Goal: Information Seeking & Learning: Learn about a topic

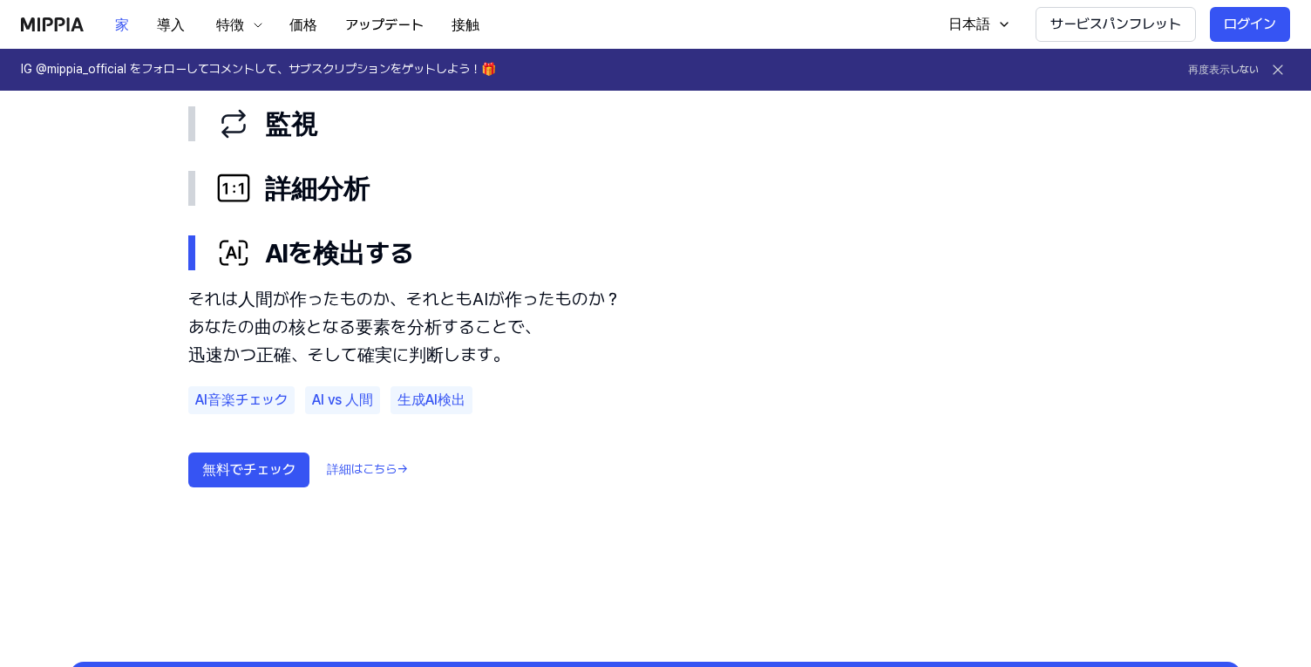
scroll to position [996, 0]
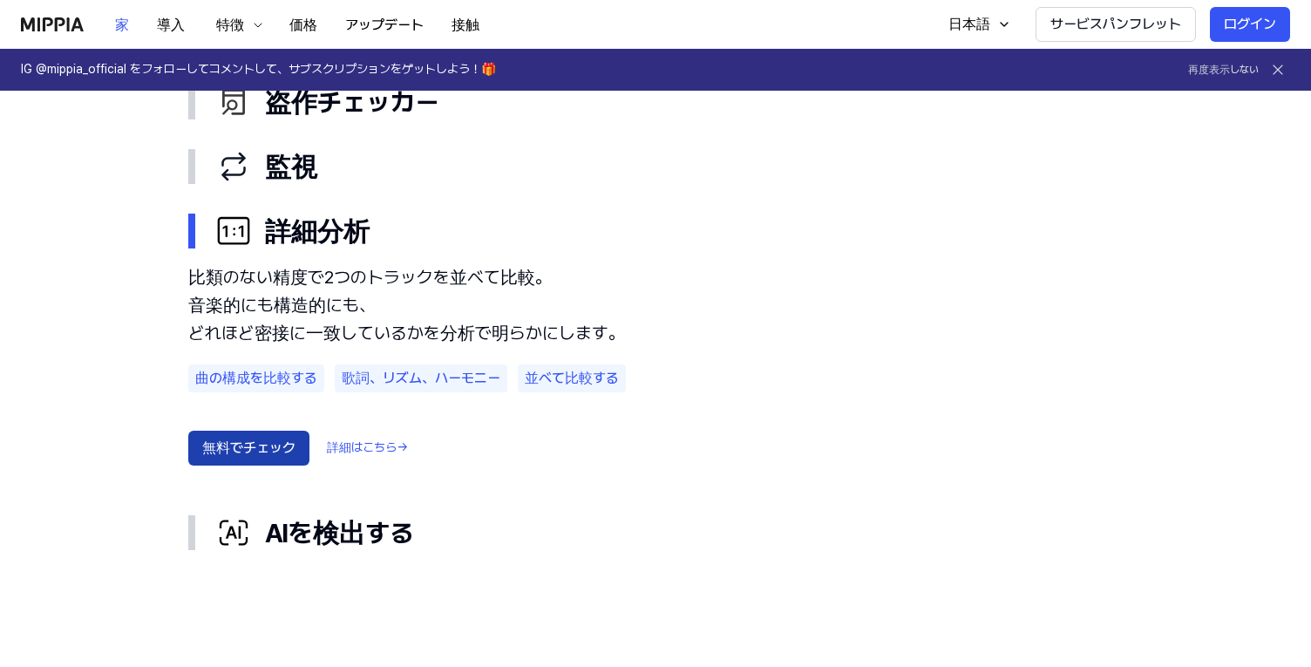
click at [240, 438] on font "無料でチェック" at bounding box center [248, 448] width 93 height 21
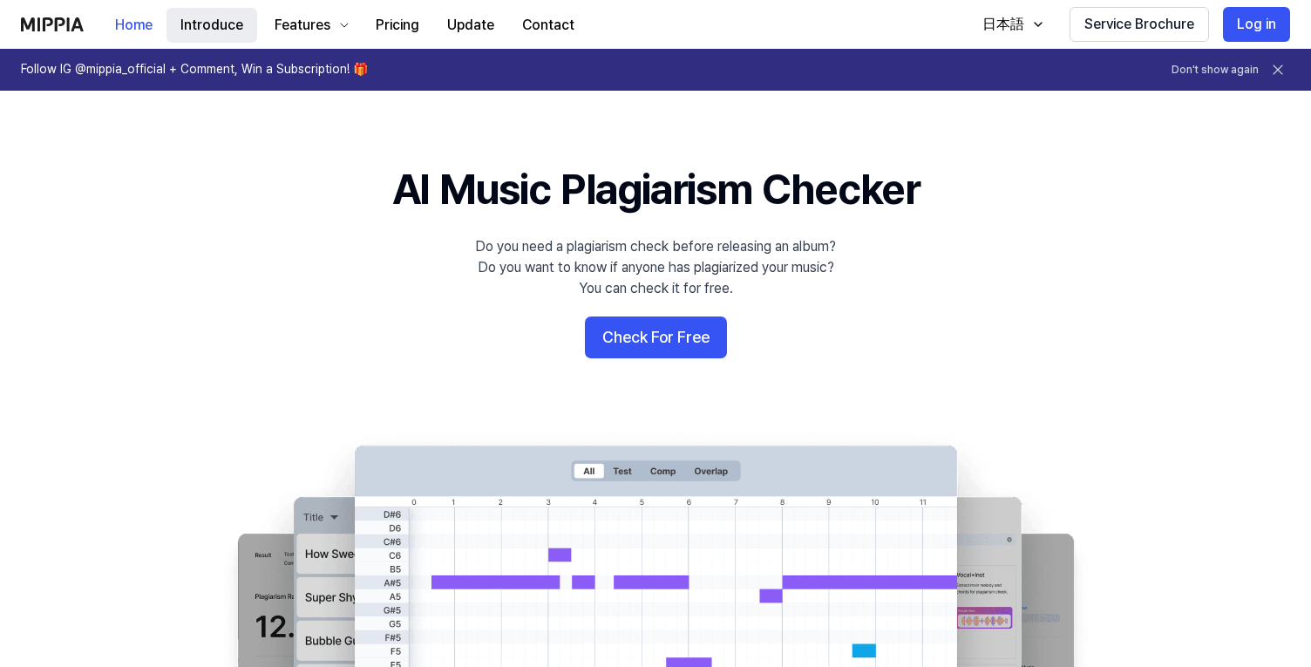
click at [197, 21] on button "Introduce" at bounding box center [211, 25] width 91 height 35
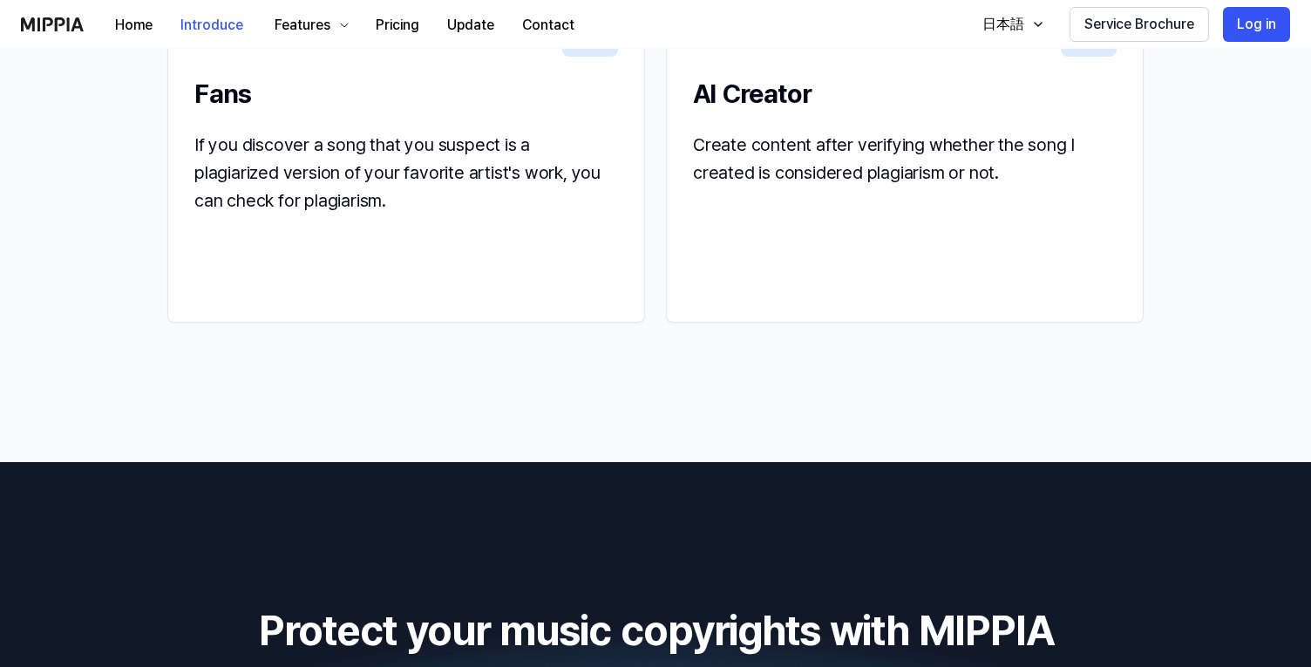
scroll to position [2327, 0]
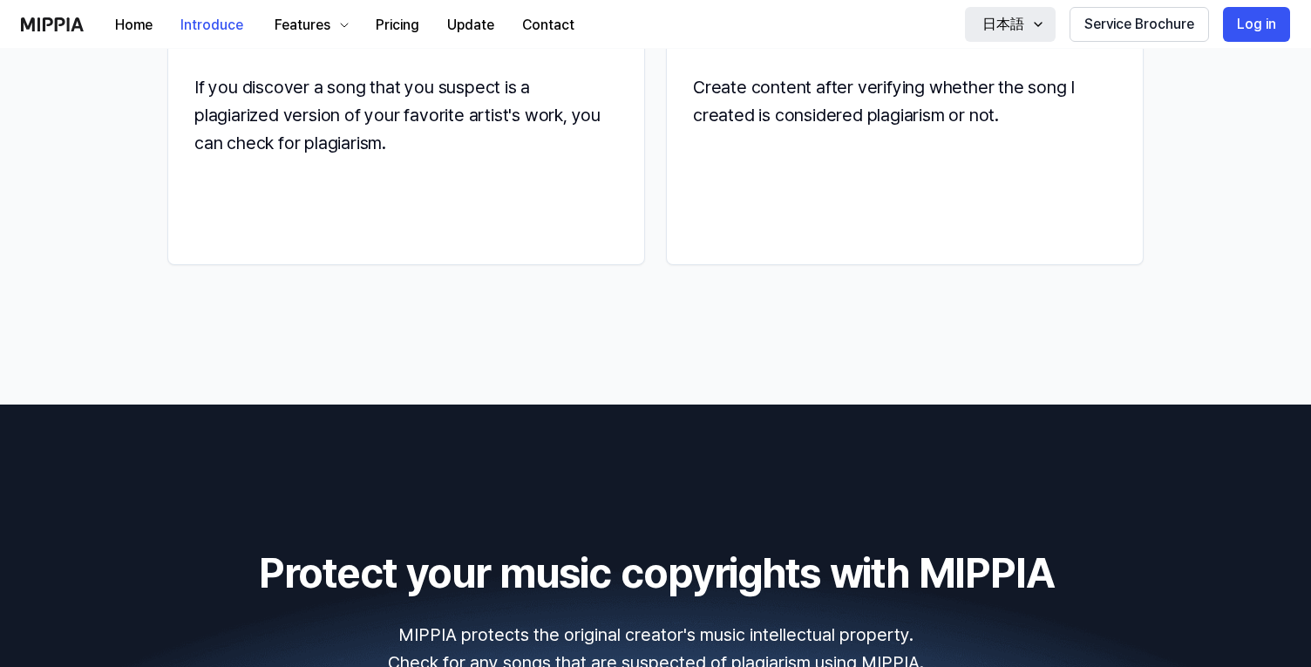
click at [992, 28] on div "日本語" at bounding box center [1003, 24] width 49 height 21
click at [894, 27] on div "Home Introduce Features Pricing Update Contact Introduce 日本語 Service Brochure L…" at bounding box center [655, 24] width 1269 height 48
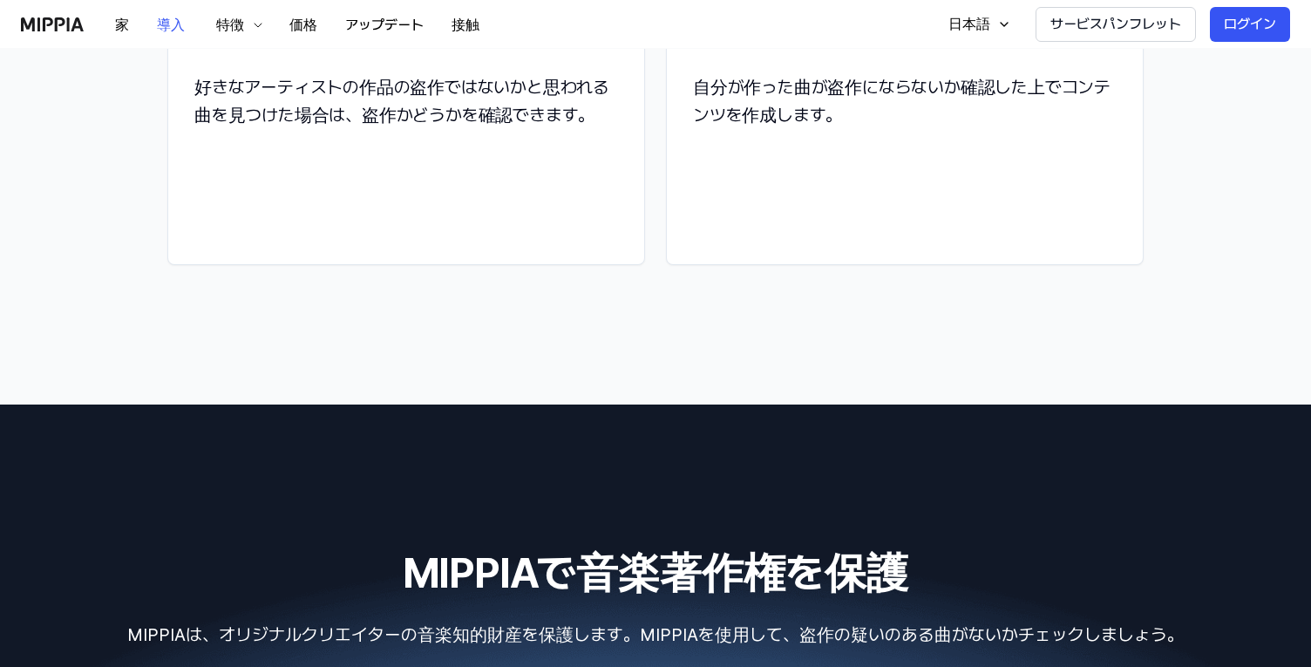
click at [1095, 12] on button "サービスパンフレット" at bounding box center [1115, 24] width 160 height 35
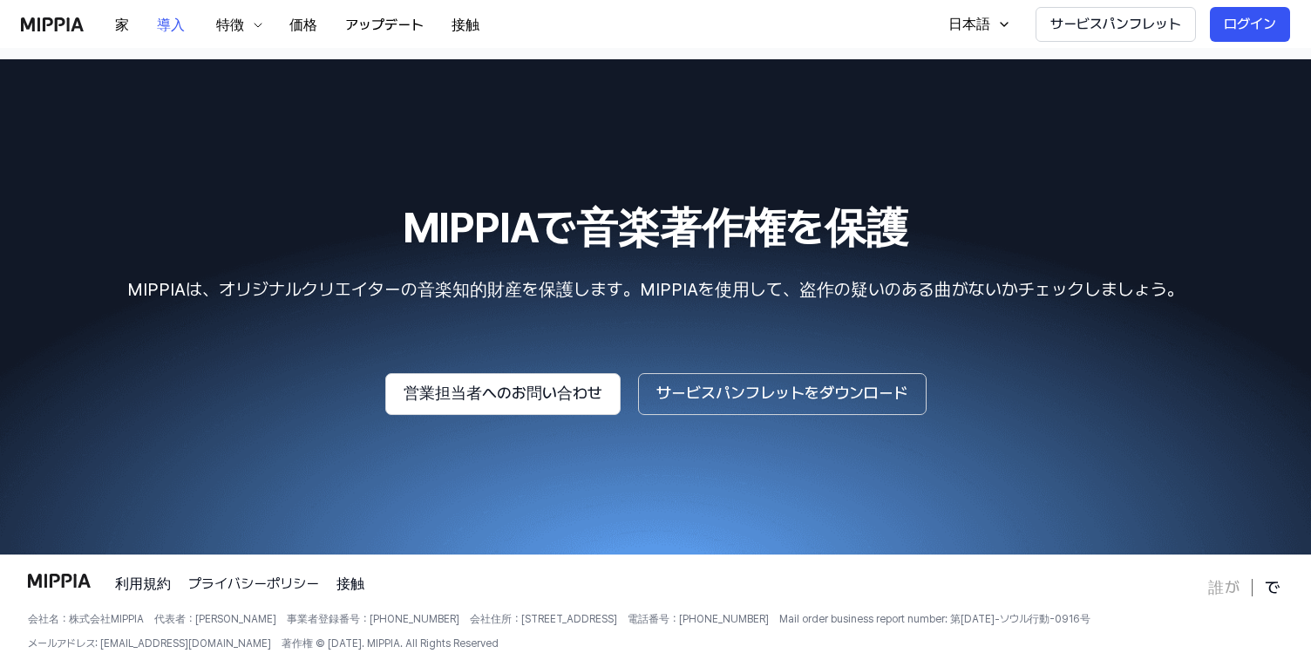
scroll to position [2726, 0]
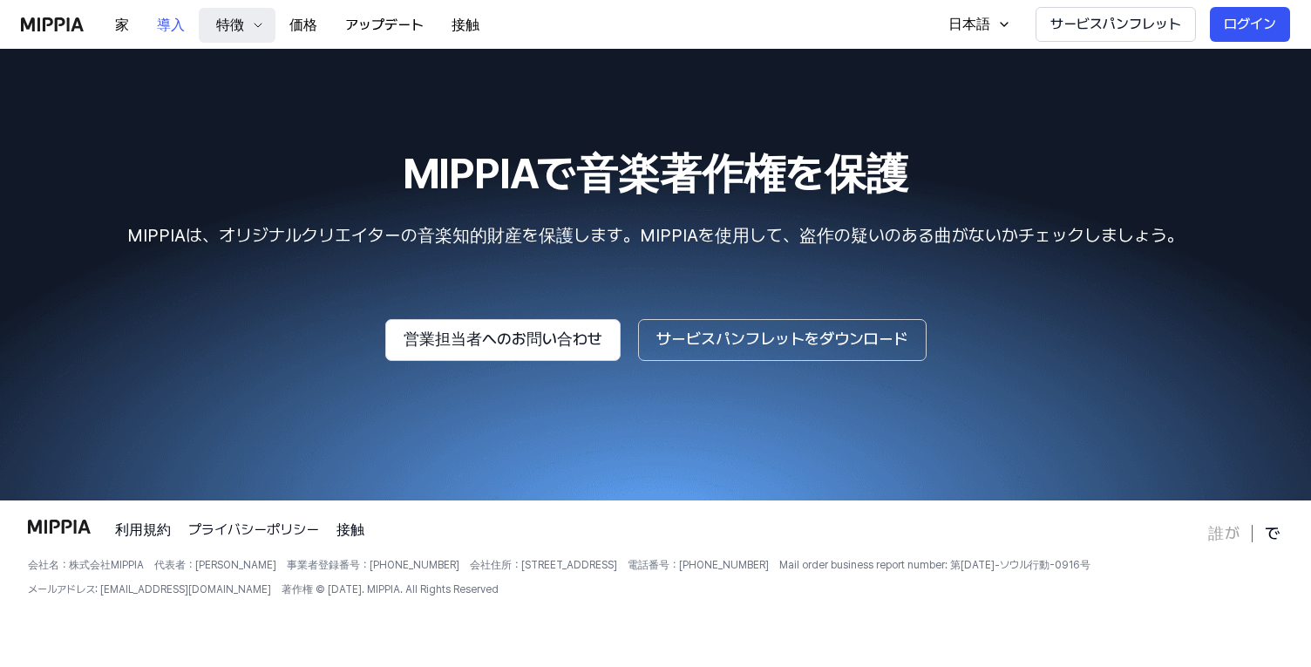
click at [234, 31] on font "特徴" at bounding box center [230, 25] width 28 height 17
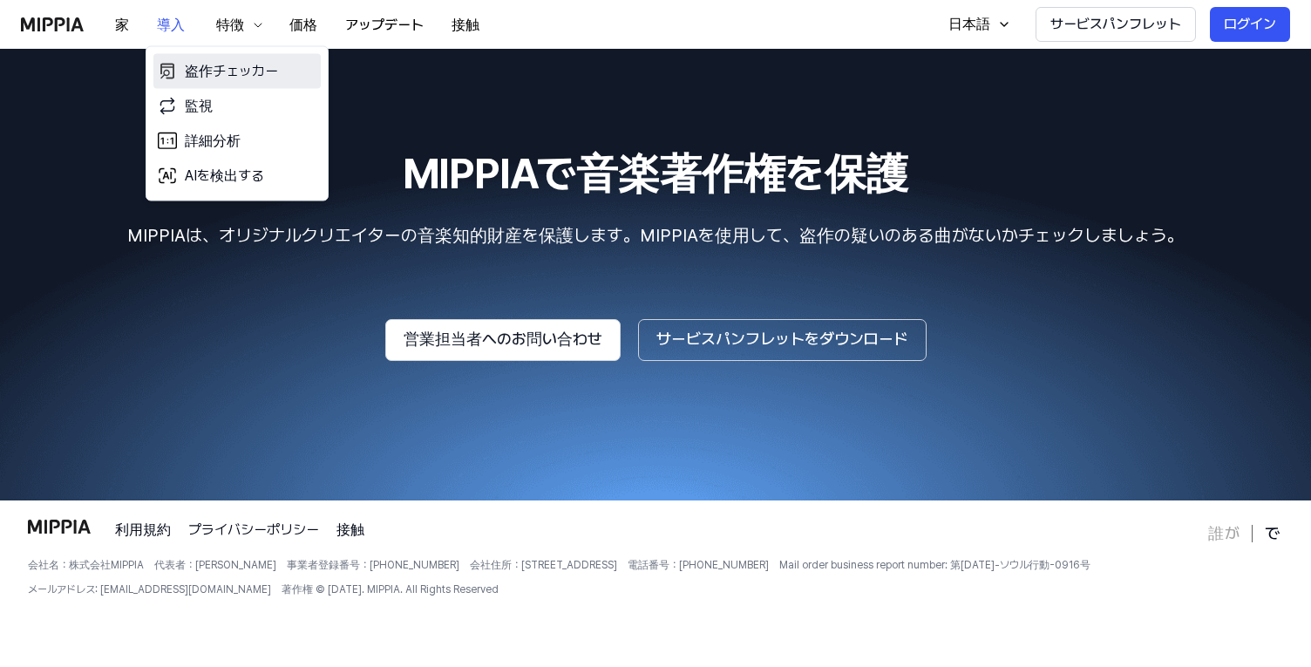
click at [230, 71] on font "盗作チェッカー" at bounding box center [231, 71] width 93 height 17
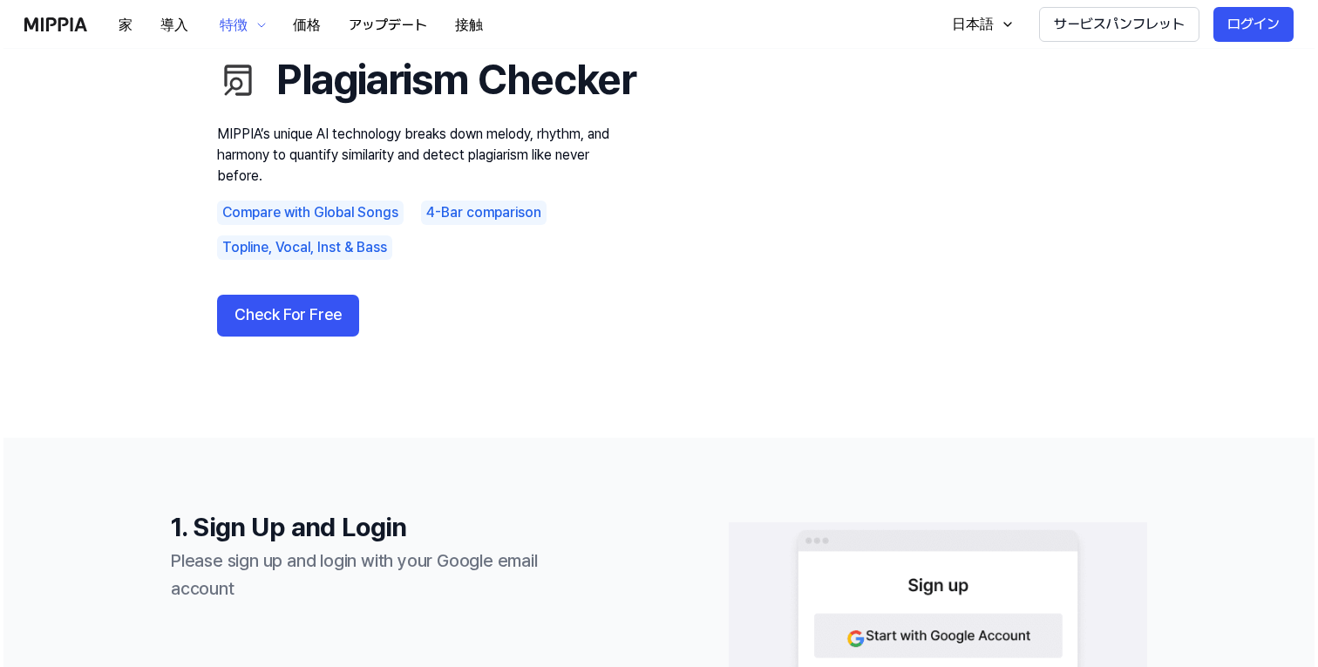
scroll to position [0, 0]
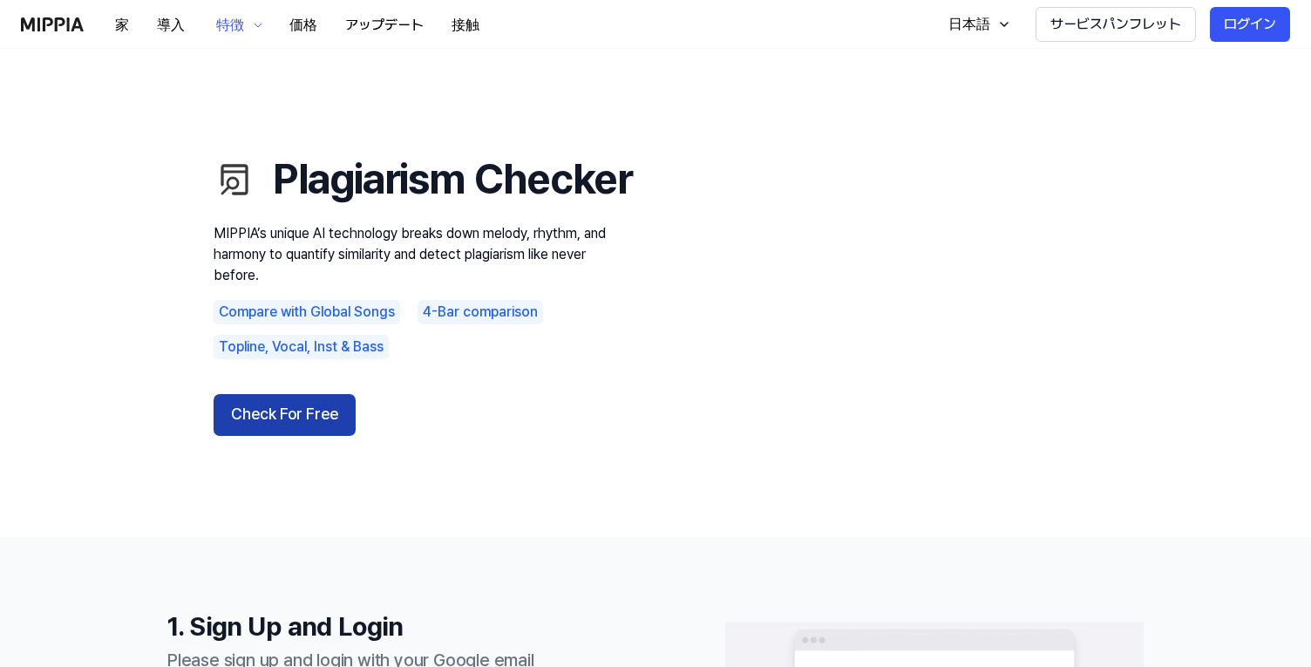
click at [309, 436] on button "Check For Free" at bounding box center [285, 415] width 142 height 42
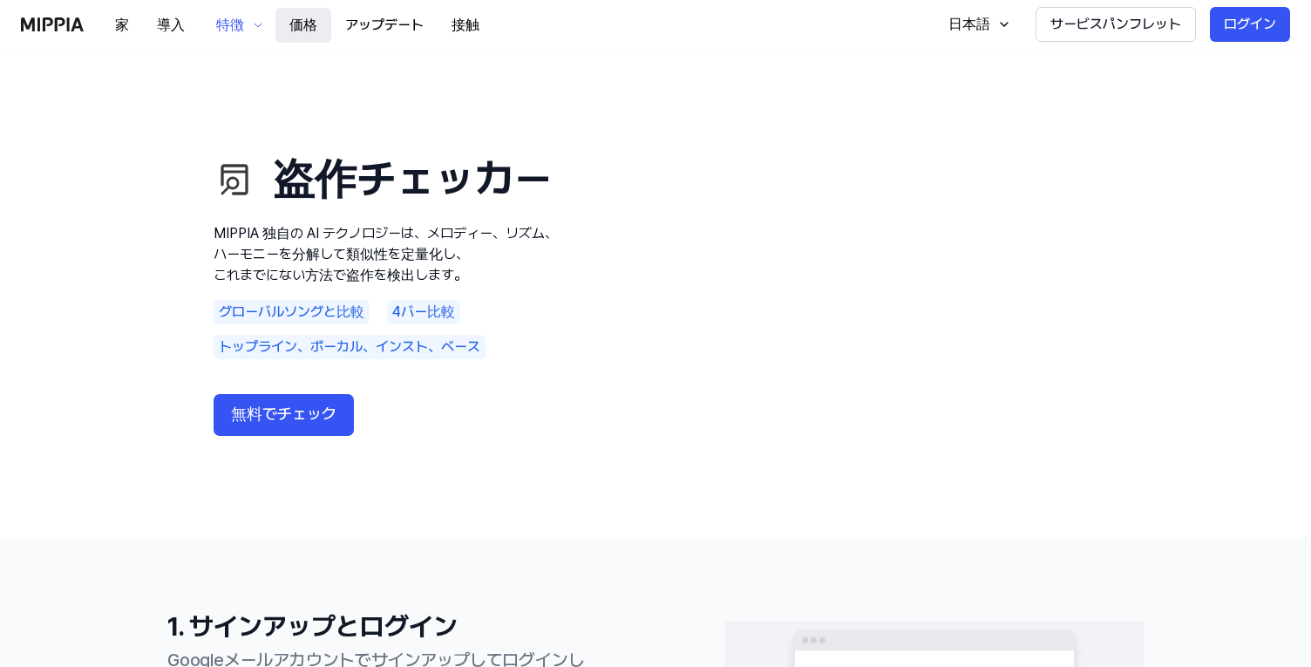
click at [302, 22] on font "価格" at bounding box center [303, 25] width 28 height 17
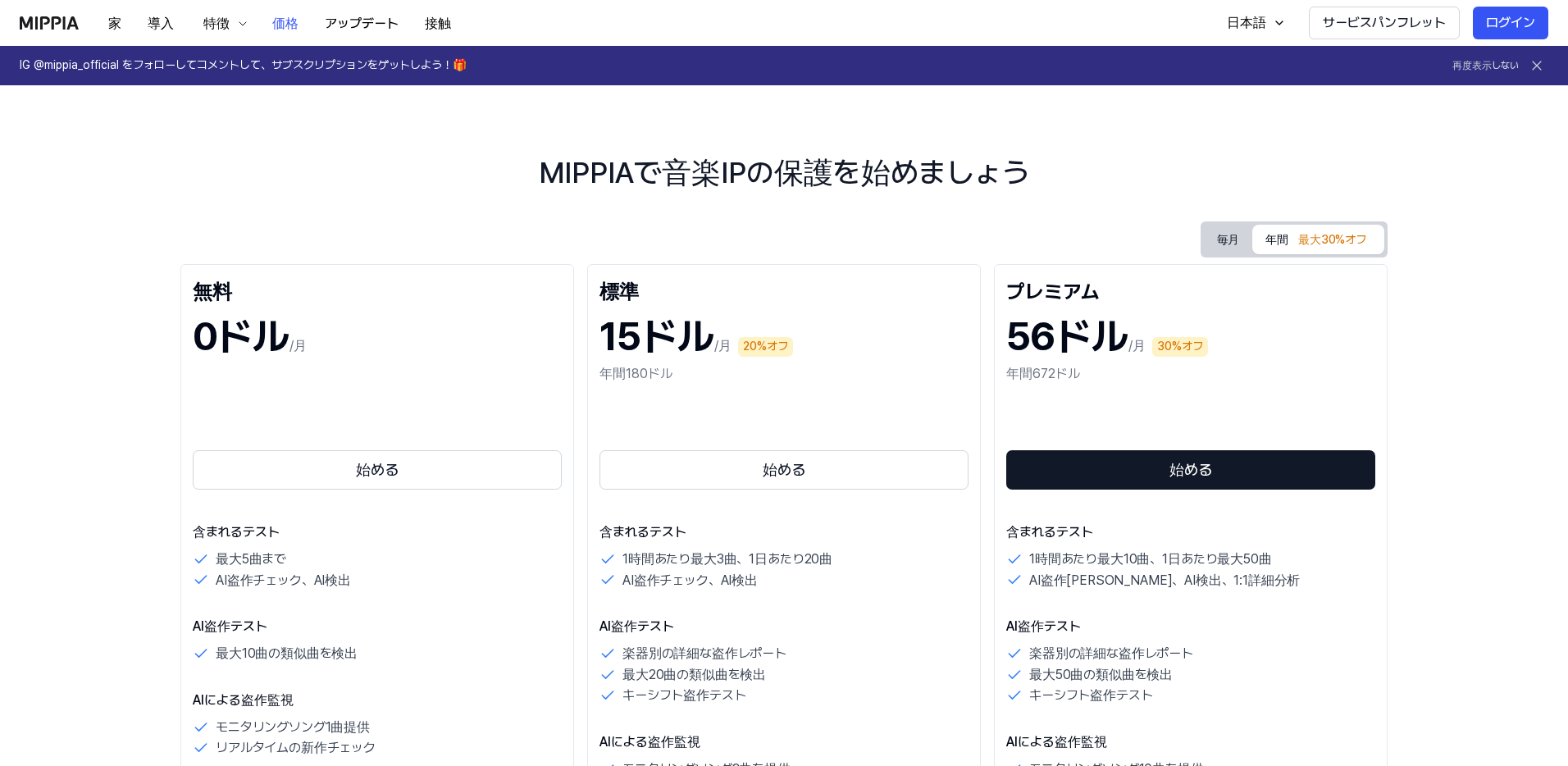
click at [375, 27] on font "アップデート" at bounding box center [361, 24] width 73 height 16
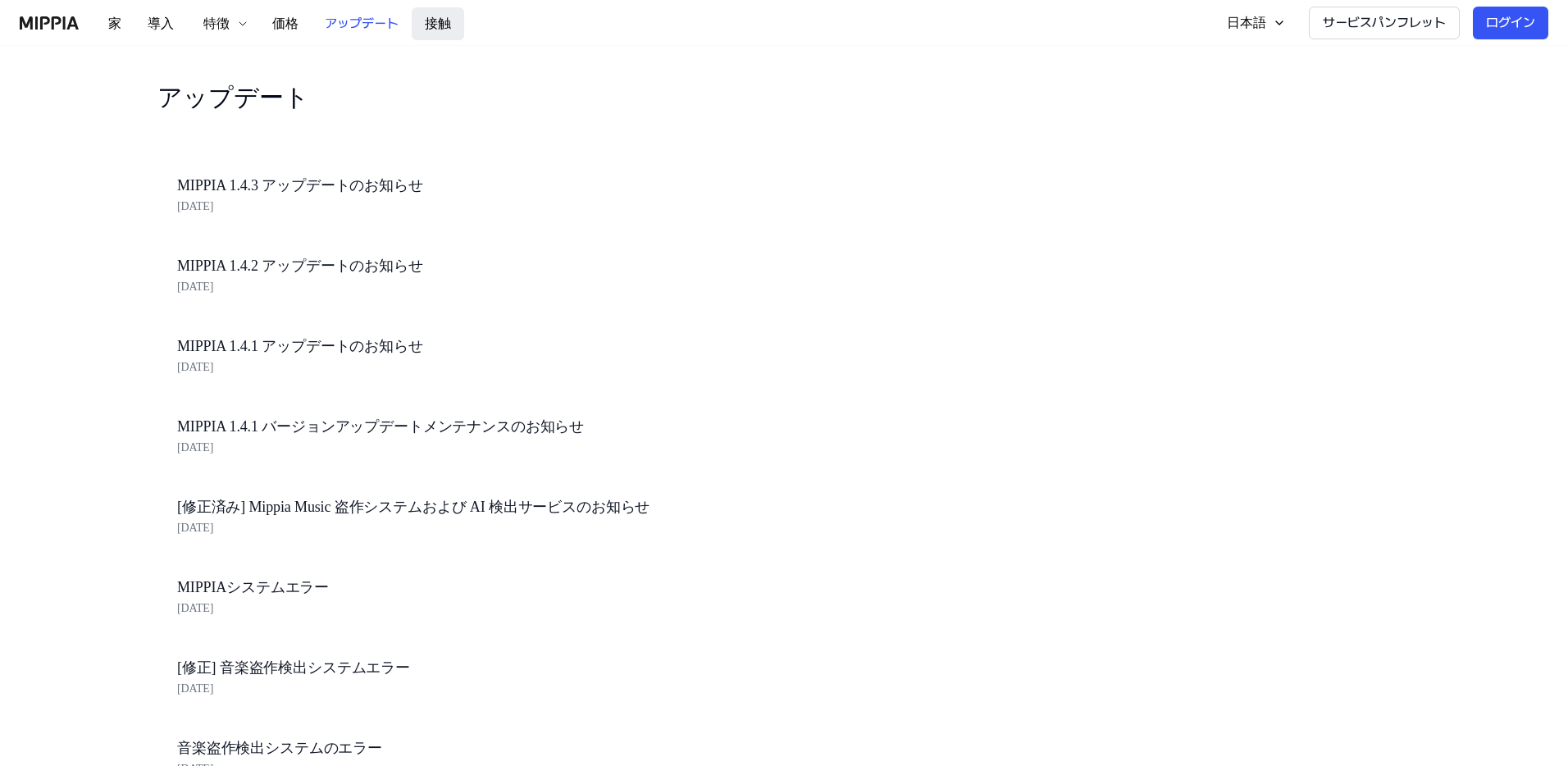
click at [438, 16] on font "接触" at bounding box center [438, 24] width 26 height 16
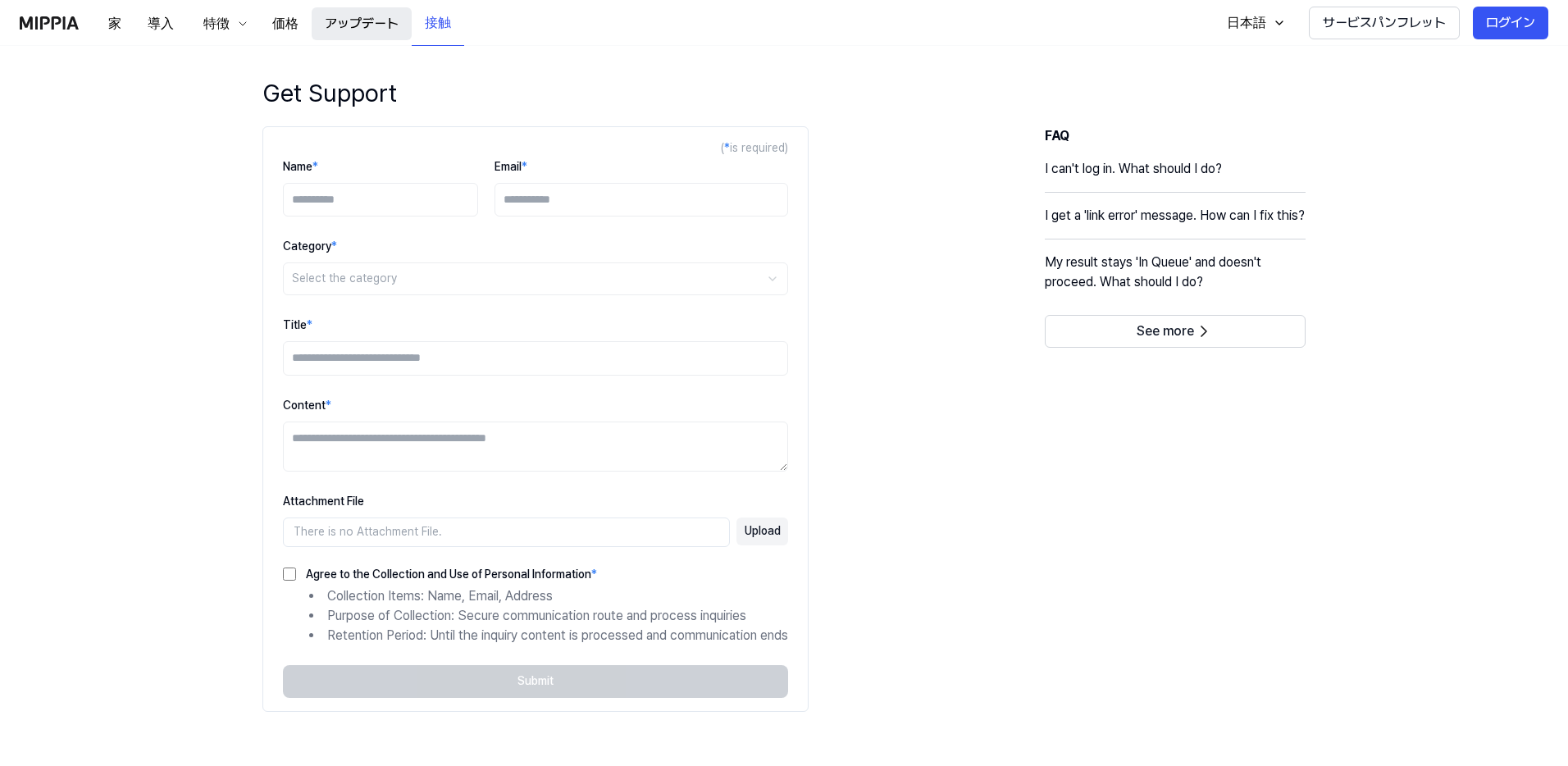
click at [393, 23] on font "アップデート" at bounding box center [361, 24] width 73 height 16
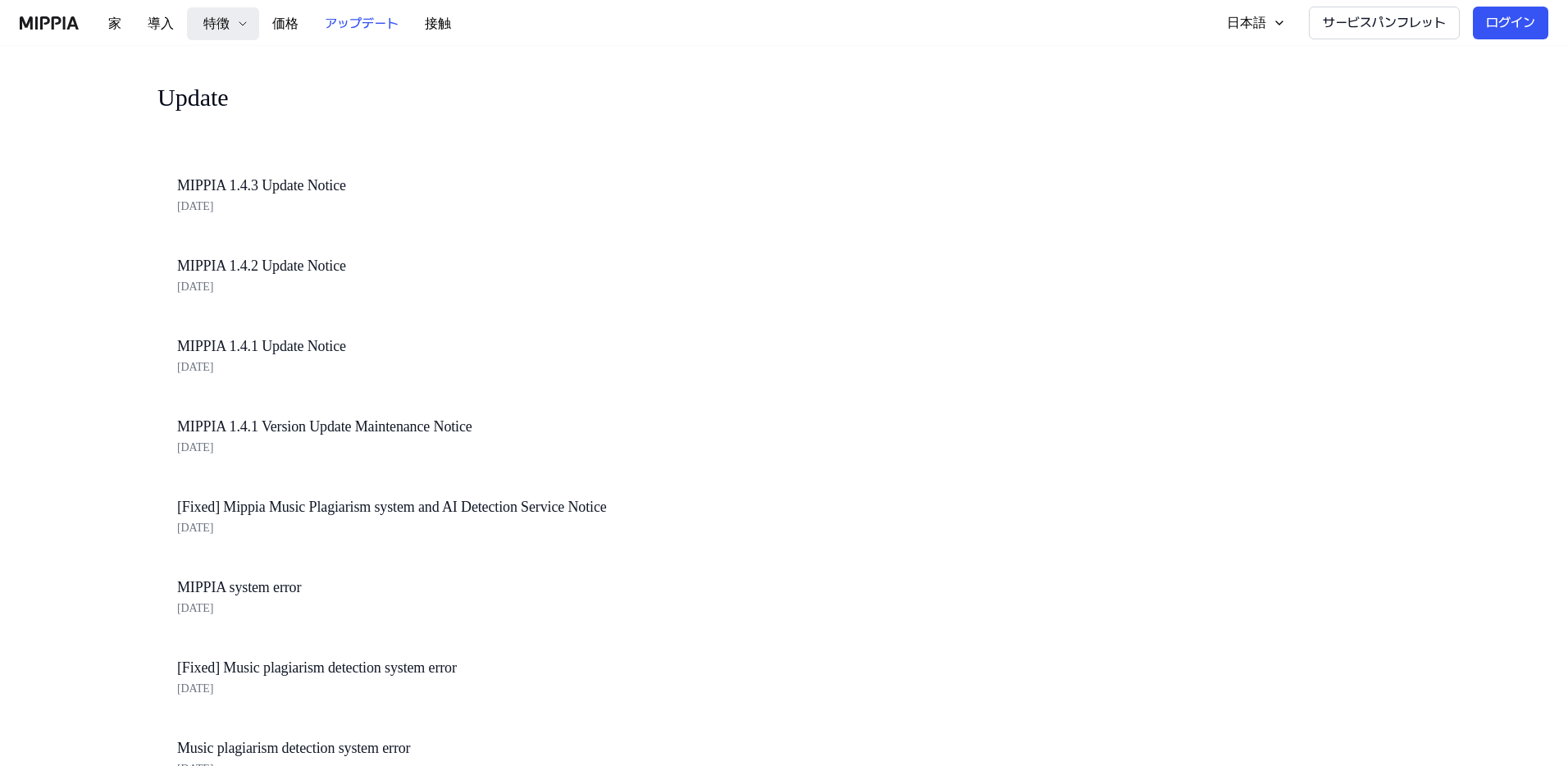
click at [239, 34] on button "特徴" at bounding box center [223, 24] width 72 height 33
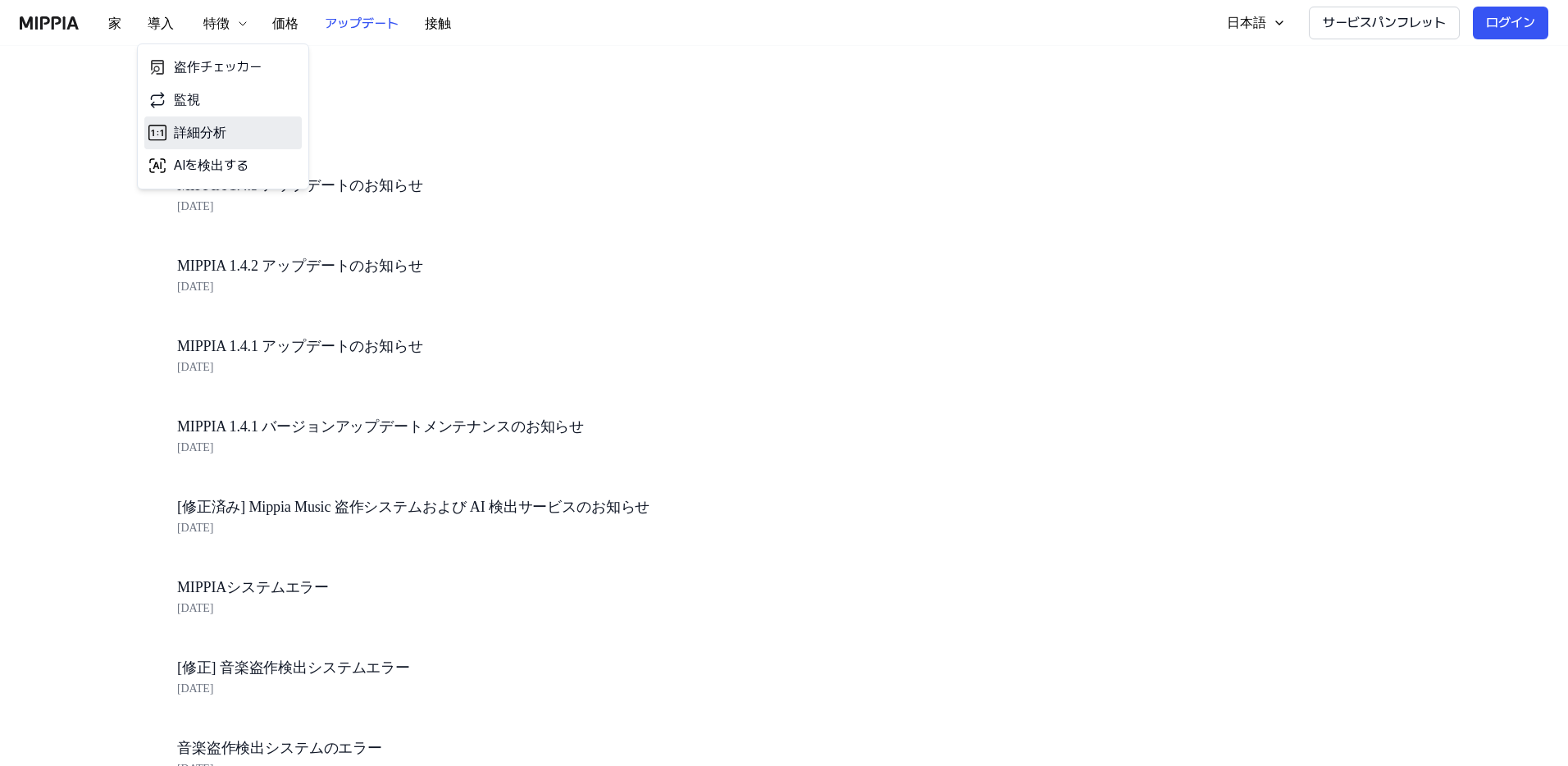
click at [251, 124] on link "詳細分析" at bounding box center [222, 133] width 157 height 33
